Goal: Information Seeking & Learning: Learn about a topic

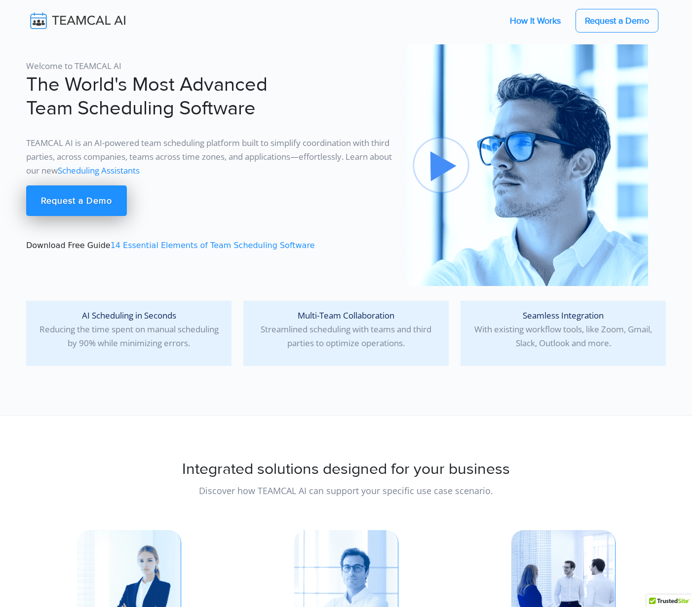
click at [535, 21] on span "How It Works" at bounding box center [535, 20] width 51 height 11
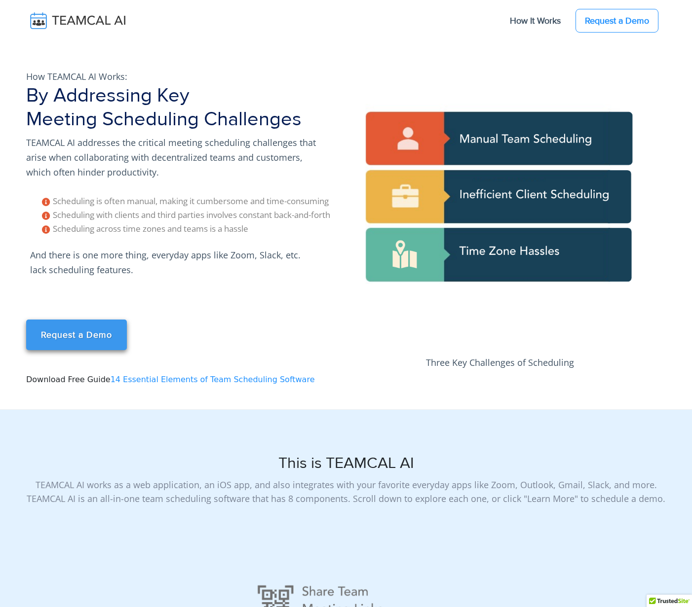
click at [76, 335] on span "Request a Demo" at bounding box center [76, 335] width 71 height 11
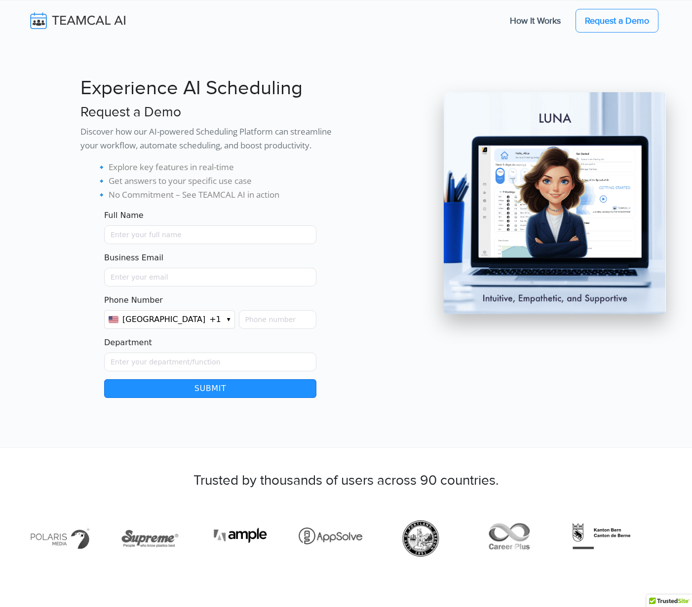
click at [85, 21] on img at bounding box center [84, 20] width 117 height 21
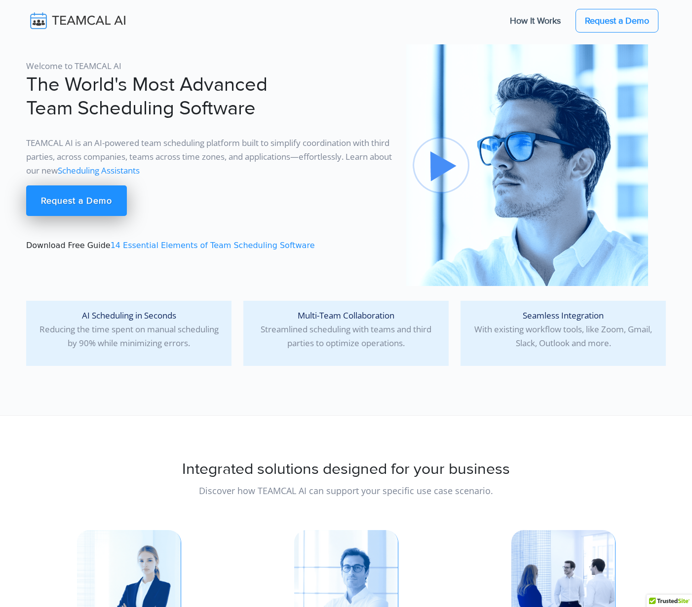
click at [196, 245] on span "14 Essential Elements of Team Scheduling Software" at bounding box center [213, 245] width 204 height 9
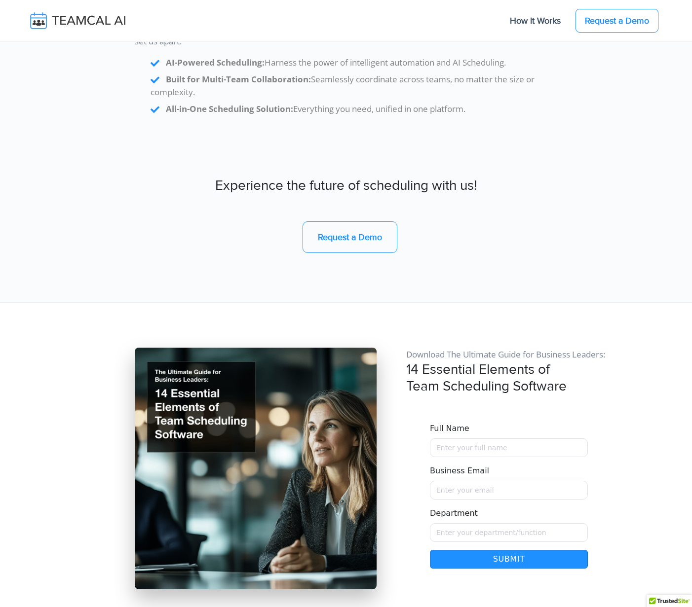
scroll to position [8310, 0]
